Goal: Check status: Check status

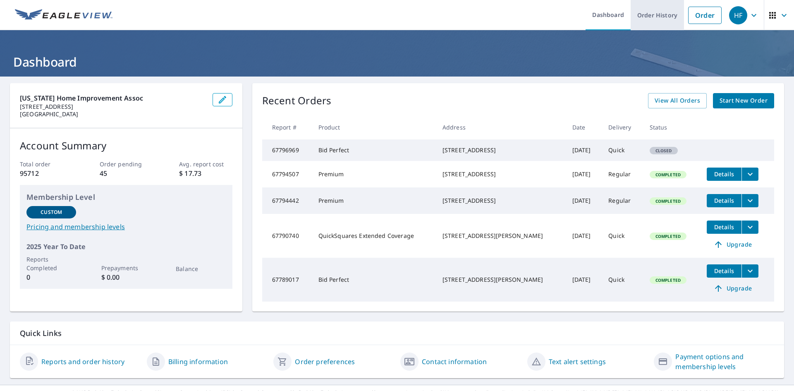
click at [651, 12] on link "Order History" at bounding box center [657, 15] width 53 height 30
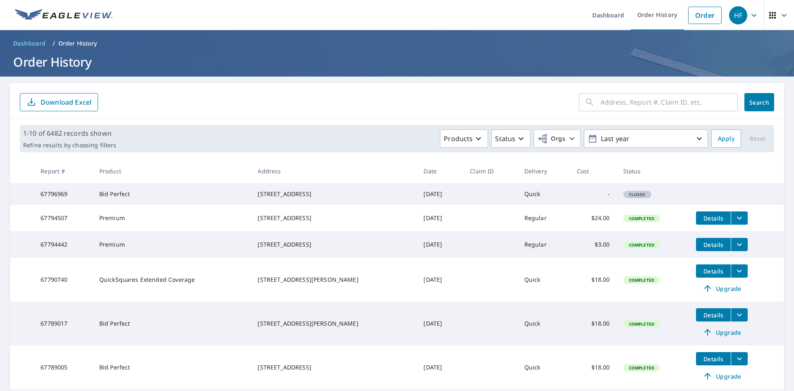
click at [650, 92] on input "text" at bounding box center [669, 102] width 137 height 23
paste input "29358"
type input "29358 sw"
click at [651, 107] on input "29358 sw" at bounding box center [662, 102] width 122 height 23
click at [665, 132] on p "Last year" at bounding box center [646, 139] width 97 height 14
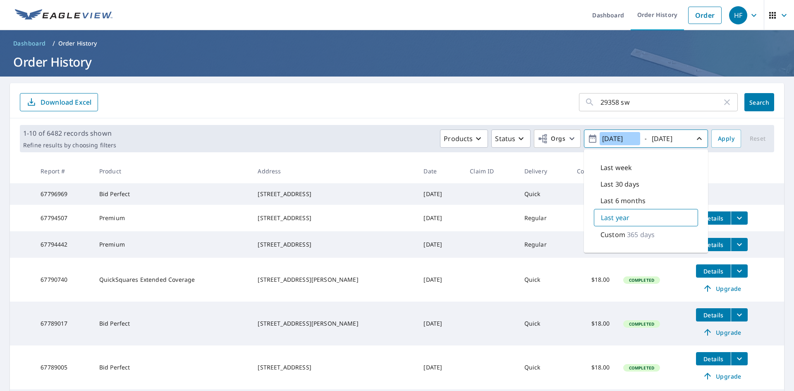
drag, startPoint x: 608, startPoint y: 138, endPoint x: 616, endPoint y: 141, distance: 7.6
click at [616, 141] on input "[DATE]" at bounding box center [620, 138] width 41 height 13
click at [616, 132] on input "[DATE]" at bounding box center [620, 138] width 41 height 13
click at [611, 140] on input "[DATE]" at bounding box center [620, 138] width 41 height 13
type input "[DATE]"
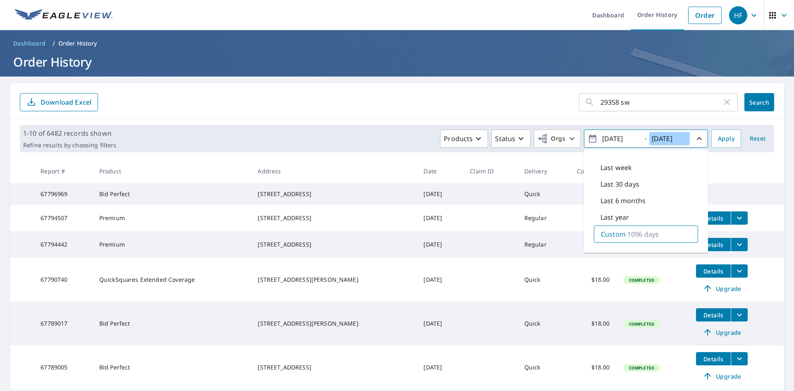
click at [658, 139] on input "[DATE]" at bounding box center [669, 138] width 41 height 13
type input "[DATE]"
click at [731, 134] on button "Apply" at bounding box center [726, 138] width 30 height 18
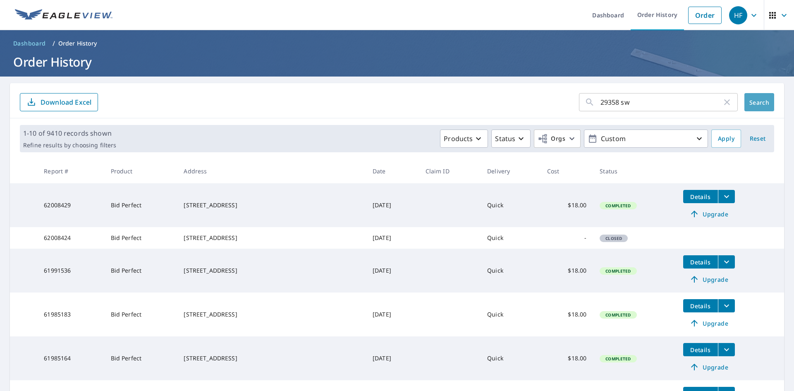
click at [754, 109] on button "Search" at bounding box center [760, 102] width 30 height 18
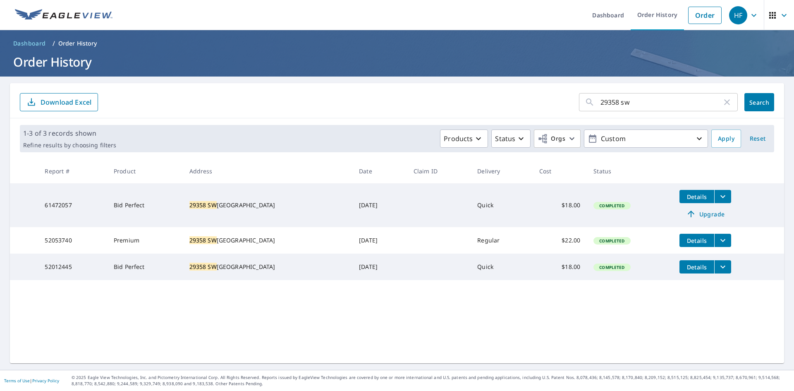
drag, startPoint x: 717, startPoint y: 240, endPoint x: 738, endPoint y: 231, distance: 22.4
click at [723, 248] on td "Details" at bounding box center [728, 240] width 111 height 26
click at [698, 197] on span "Details" at bounding box center [697, 197] width 25 height 8
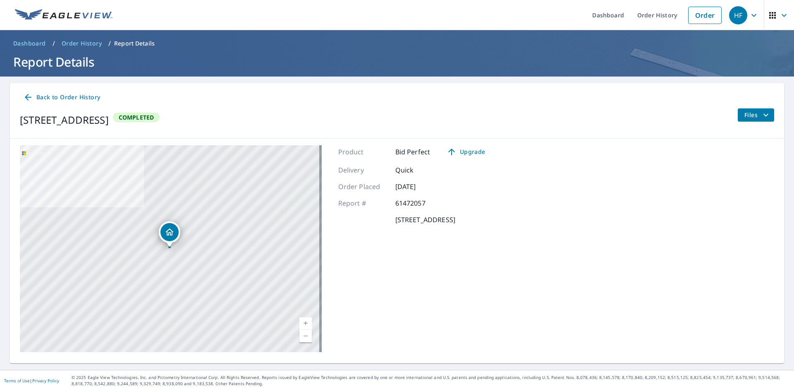
click at [762, 115] on icon "filesDropdownBtn-61472057" at bounding box center [766, 115] width 10 height 10
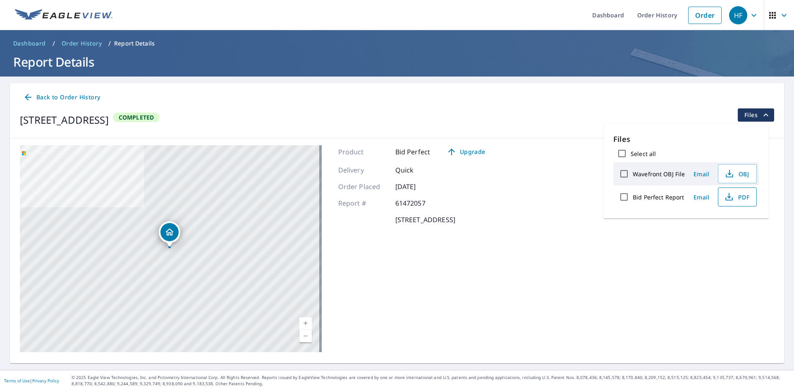
click at [741, 195] on span "PDF" at bounding box center [736, 197] width 26 height 10
